Goal: Use online tool/utility: Use online tool/utility

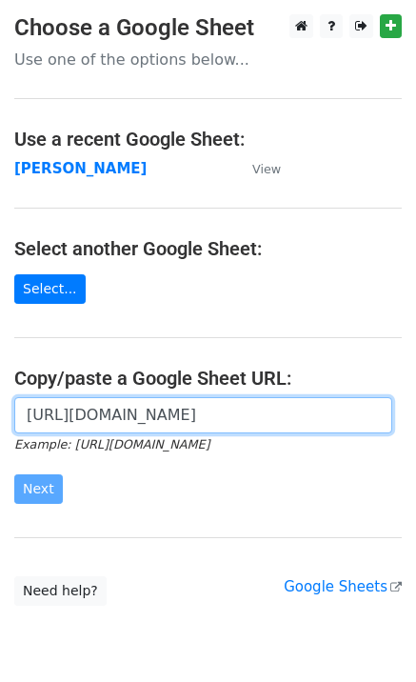
click at [69, 421] on input "[URL][DOMAIN_NAME]" at bounding box center [203, 415] width 378 height 36
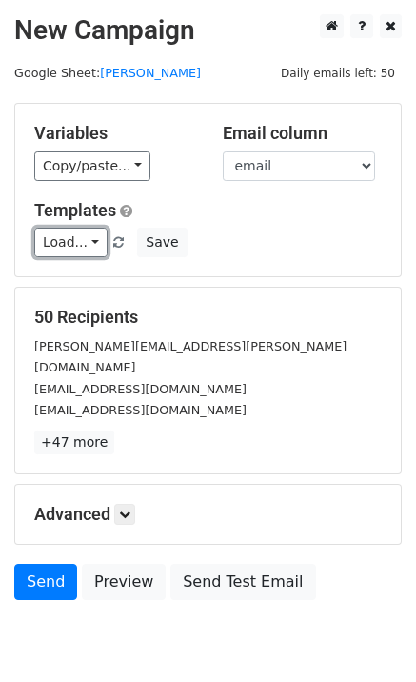
drag, startPoint x: 51, startPoint y: 256, endPoint x: 76, endPoint y: 260, distance: 25.1
click at [52, 256] on link "Load..." at bounding box center [70, 243] width 73 height 30
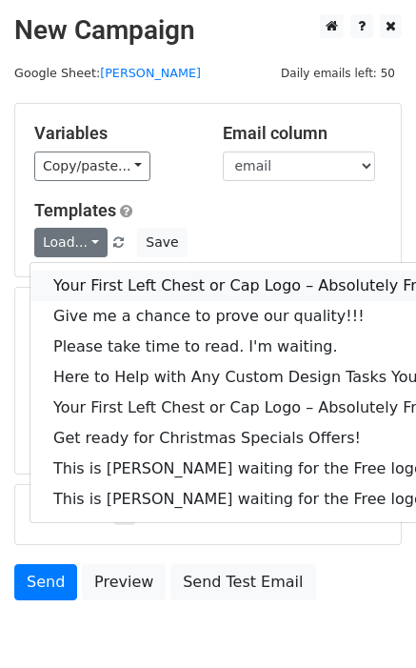
click at [93, 290] on link "Your First Left Chest or Cap Logo – Absolutely Free" at bounding box center [257, 286] width 454 height 30
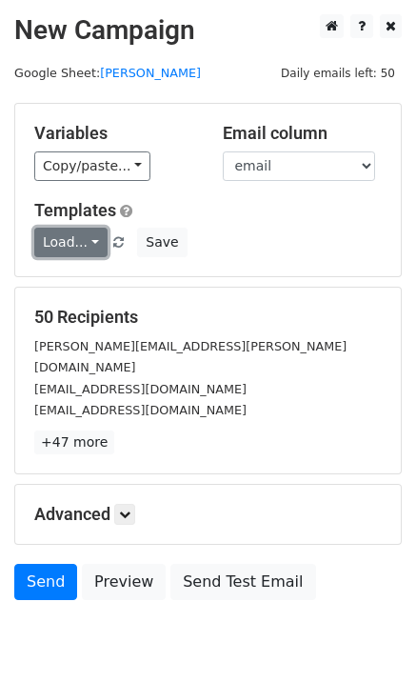
click at [70, 250] on link "Load..." at bounding box center [70, 243] width 73 height 30
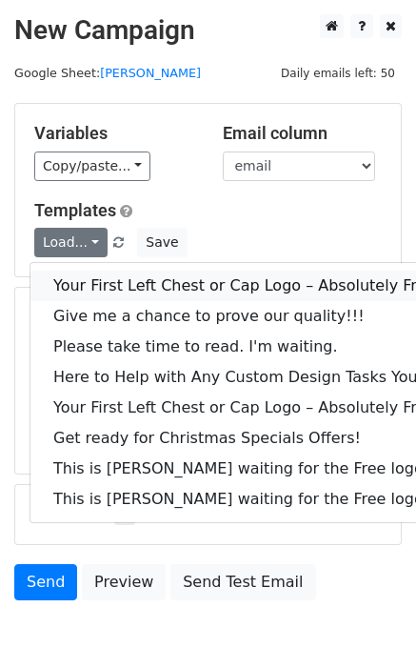
click at [96, 284] on link "Your First Left Chest or Cap Logo – Absolutely Free" at bounding box center [257, 286] width 454 height 30
